Goal: Navigation & Orientation: Find specific page/section

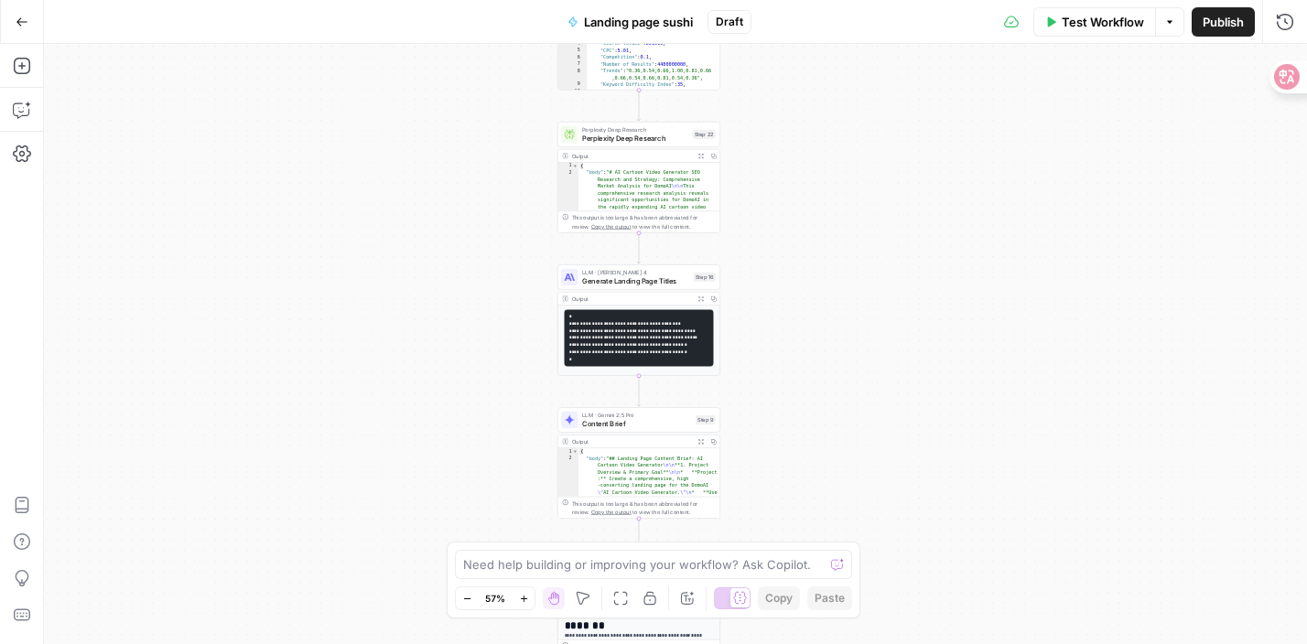
click at [16, 26] on icon "button" at bounding box center [22, 22] width 13 height 13
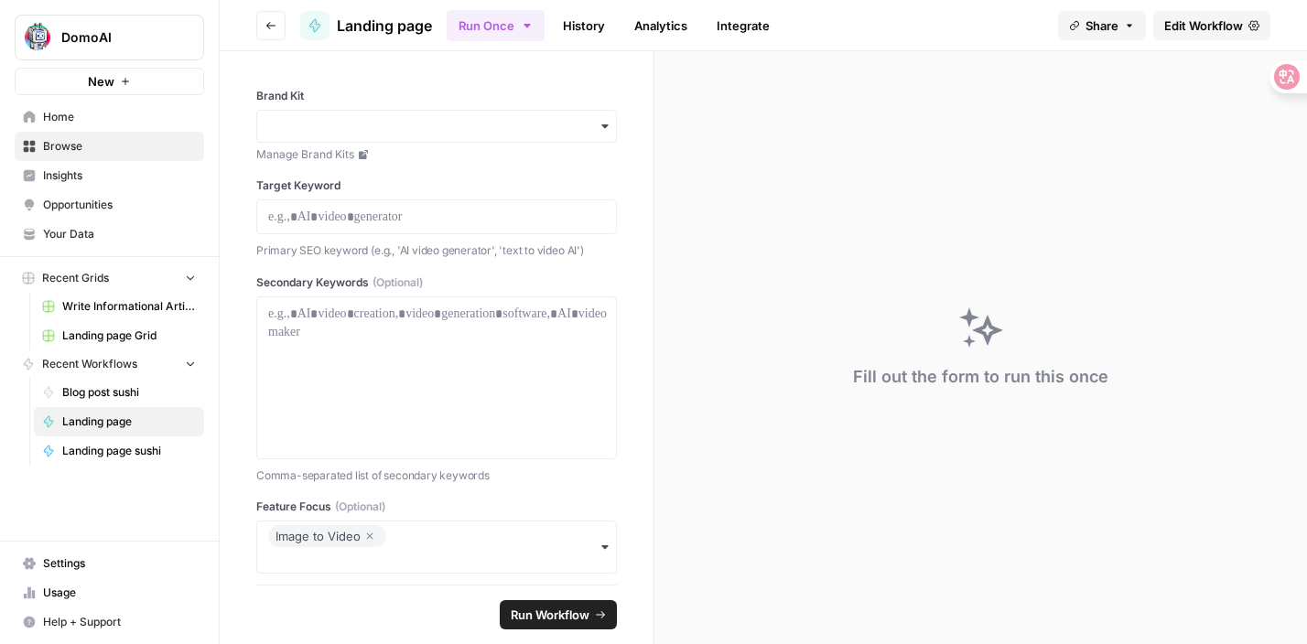
click at [79, 109] on span "Home" at bounding box center [119, 117] width 153 height 16
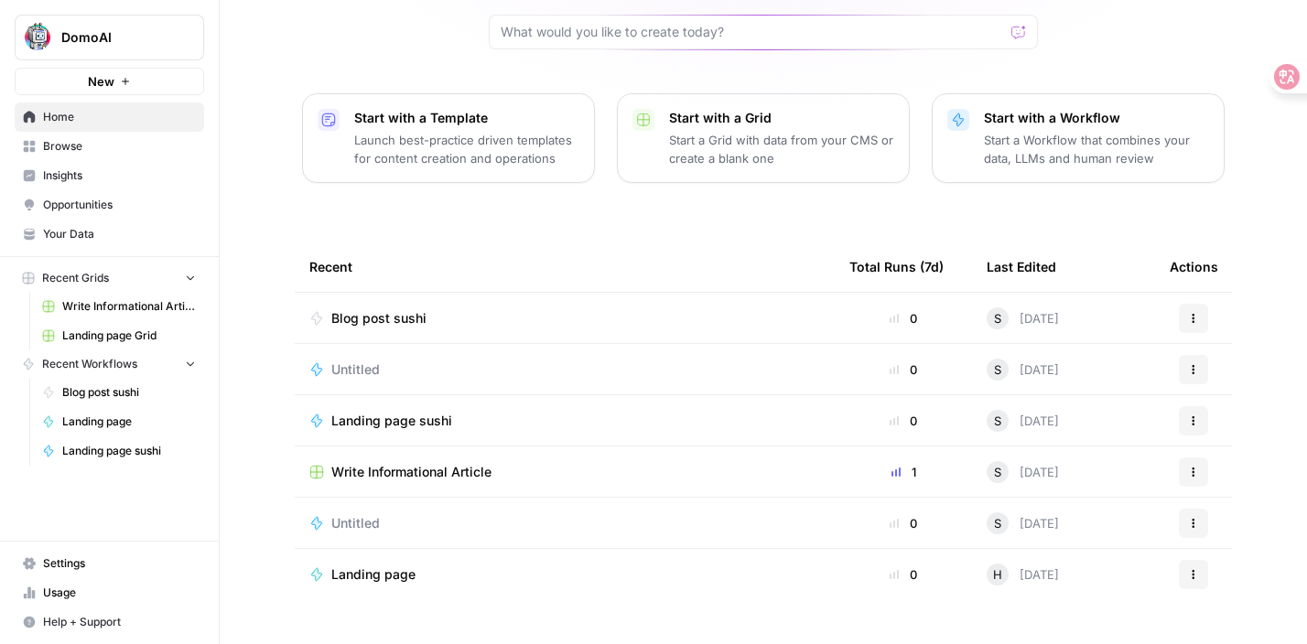
scroll to position [174, 0]
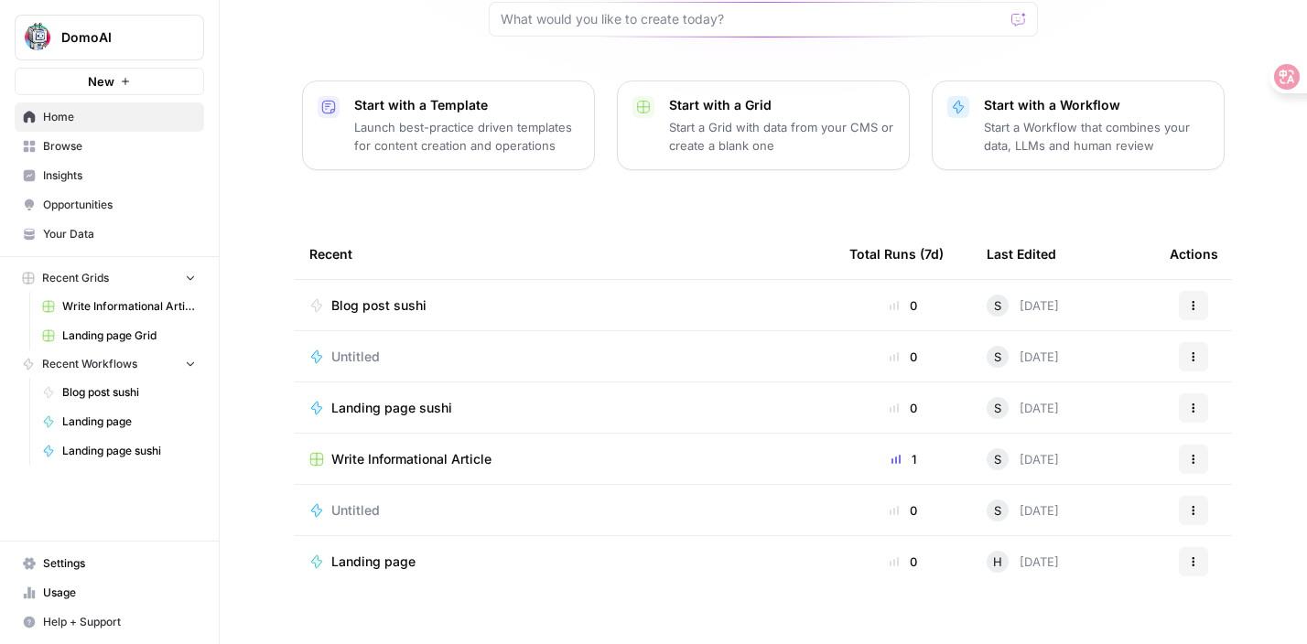
click at [580, 297] on div "Blog post sushi" at bounding box center [564, 306] width 511 height 18
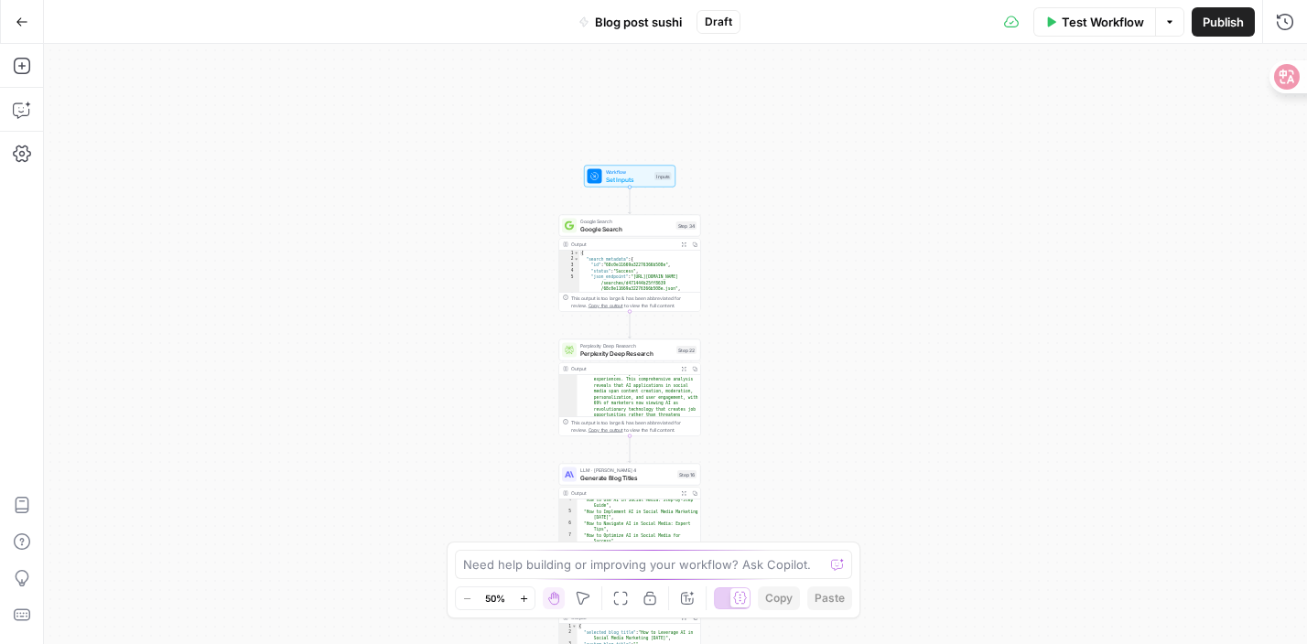
scroll to position [67, 0]
click at [636, 188] on div "Workflow Set Inputs Inputs Test Step Google Search Google Search Step 34 Output…" at bounding box center [675, 344] width 1263 height 600
click at [1172, 21] on icon "button" at bounding box center [1169, 21] width 11 height 11
click at [618, 213] on div "Copy step Delete step Add Note Test" at bounding box center [652, 208] width 92 height 16
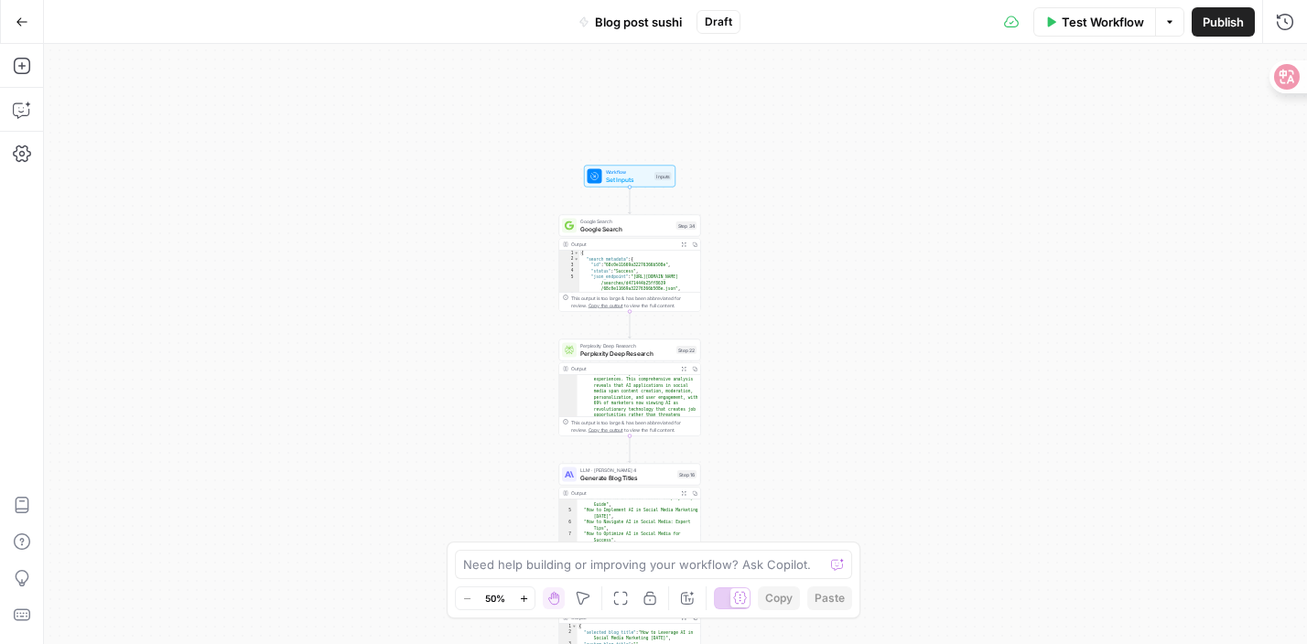
click at [618, 213] on div "Copy step Delete step Add Note Test" at bounding box center [652, 208] width 92 height 16
click at [814, 255] on div "Workflow Set Inputs Inputs Google Search Google Search Step 34 Output Expand Ou…" at bounding box center [675, 344] width 1263 height 600
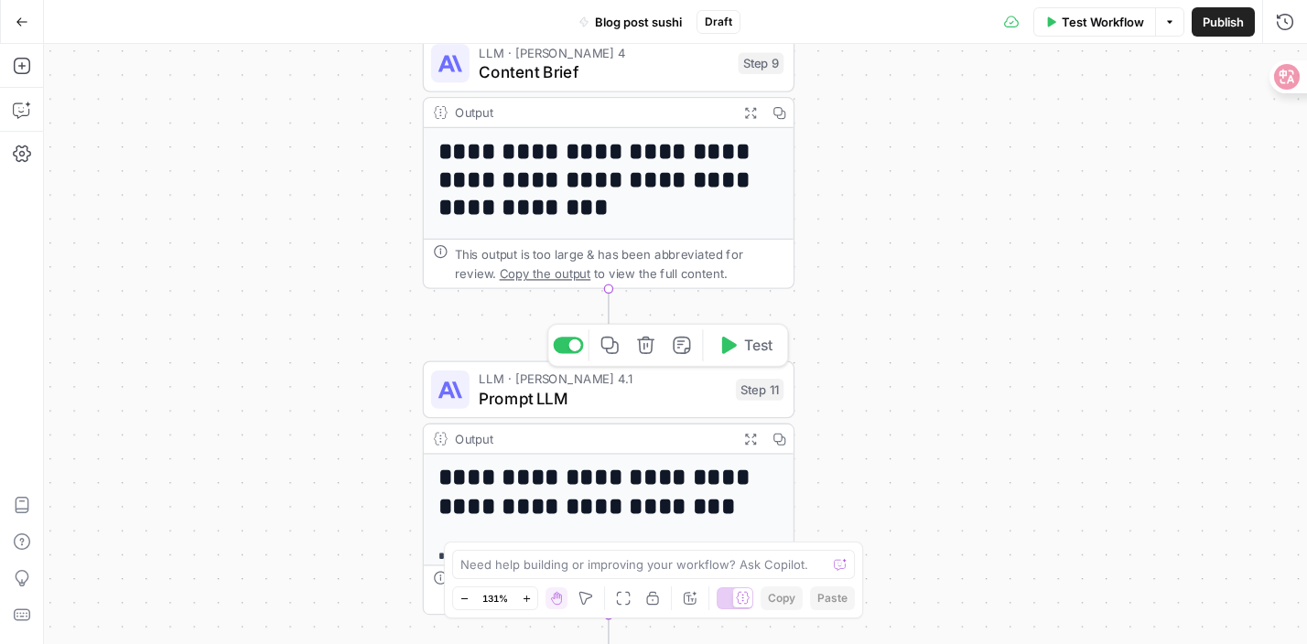
click at [703, 395] on span "Prompt LLM" at bounding box center [602, 398] width 247 height 24
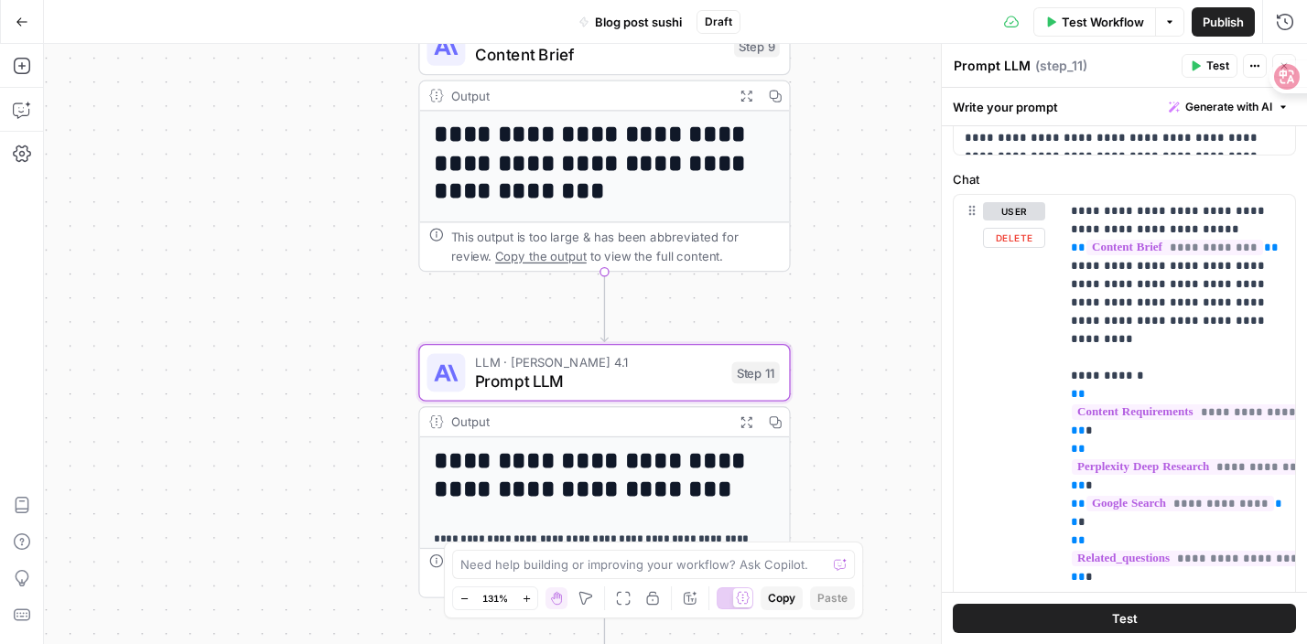
scroll to position [509, 0]
click at [1118, 302] on p "**********" at bounding box center [1177, 487] width 213 height 567
